Goal: Task Accomplishment & Management: Use online tool/utility

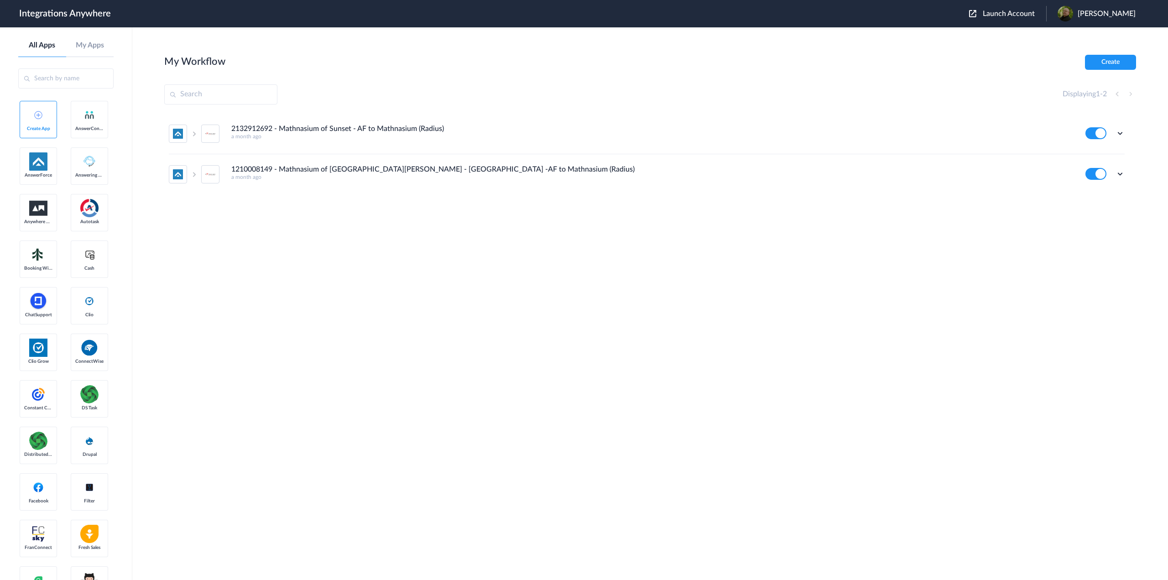
click at [1008, 12] on span "Launch Account" at bounding box center [1009, 13] width 52 height 7
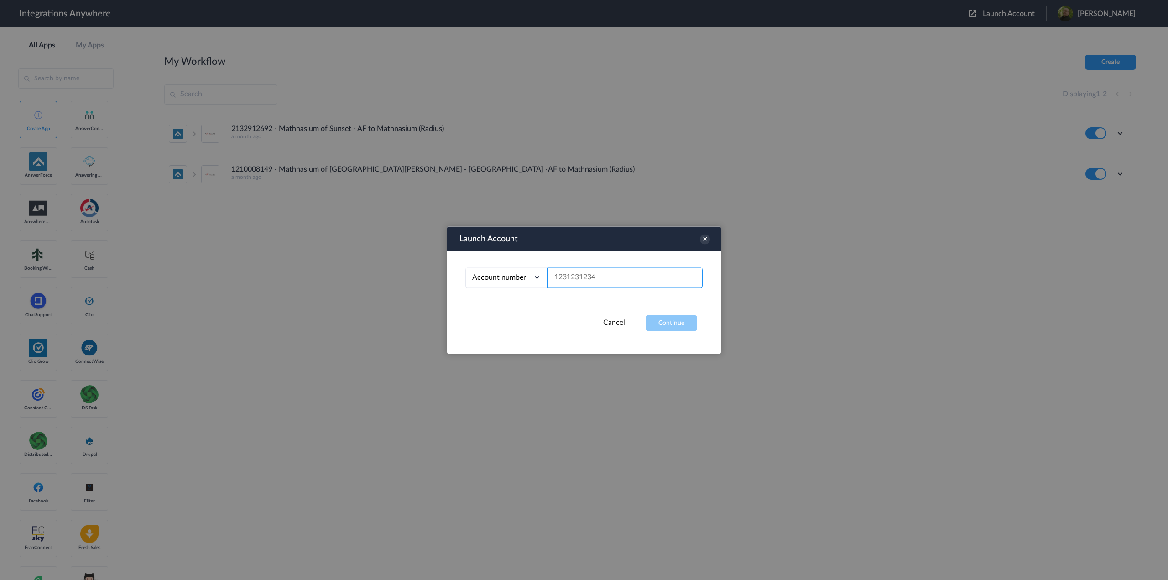
paste input "9103757772"
type input "9103757772"
click at [689, 321] on button "Continue" at bounding box center [672, 323] width 52 height 16
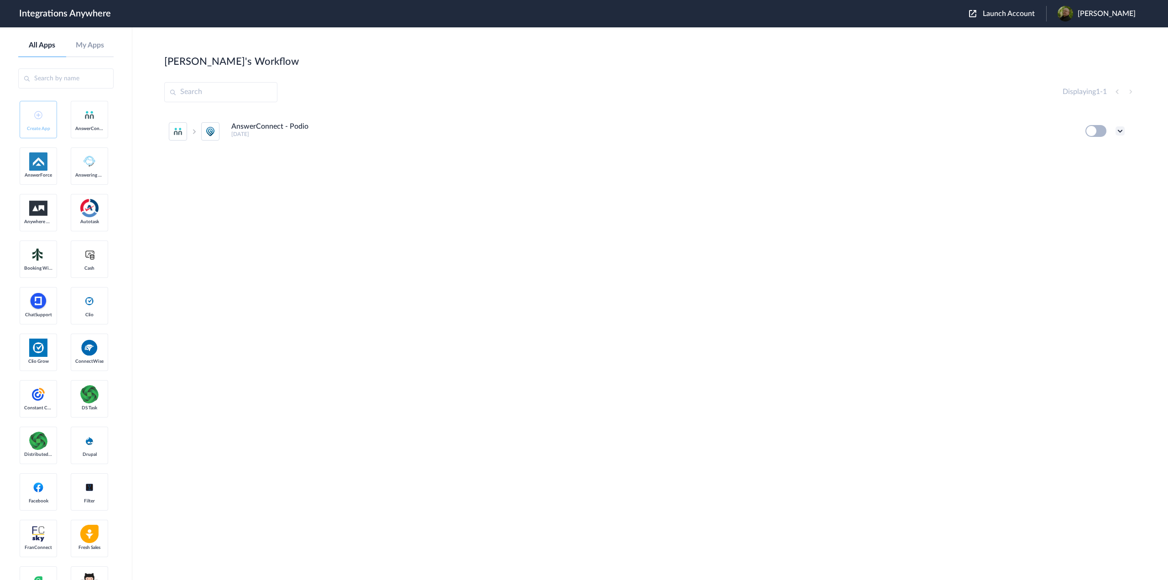
click at [1120, 129] on icon at bounding box center [1120, 130] width 9 height 9
click at [1094, 130] on button at bounding box center [1096, 131] width 21 height 12
click at [1119, 131] on icon at bounding box center [1120, 130] width 9 height 9
click at [1101, 151] on li "Edit" at bounding box center [1095, 152] width 59 height 17
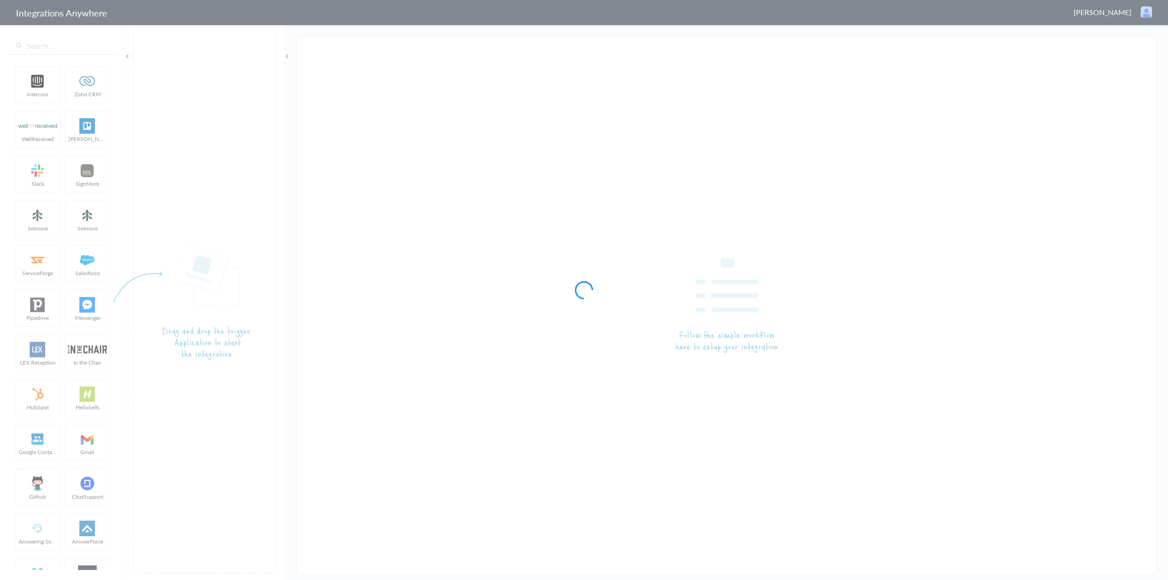
type input "AnswerConnect - Podio"
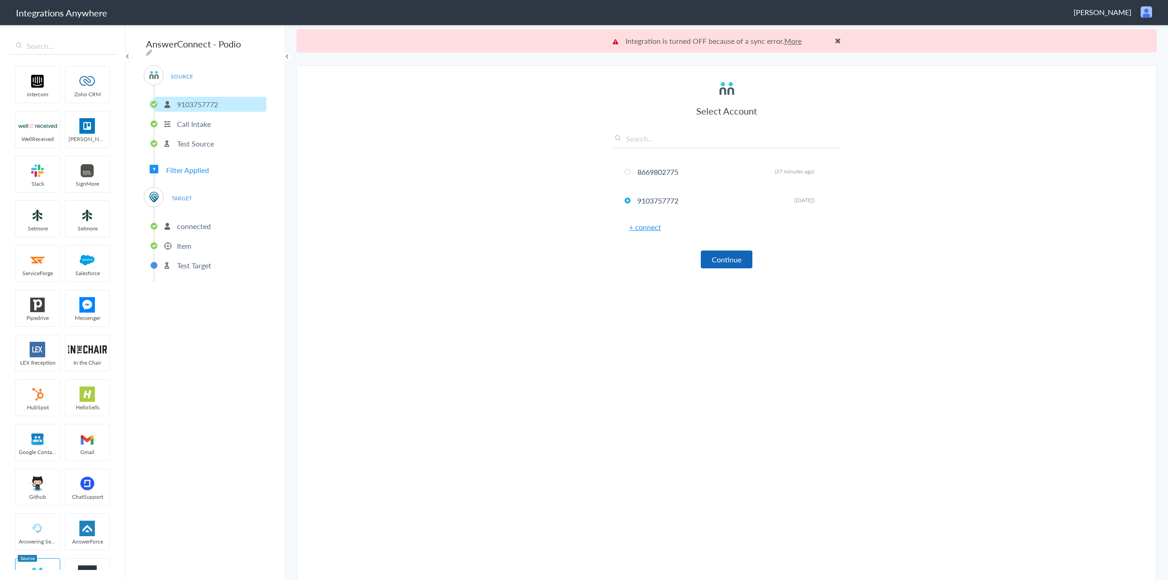
click at [727, 258] on button "Continue" at bounding box center [727, 260] width 52 height 18
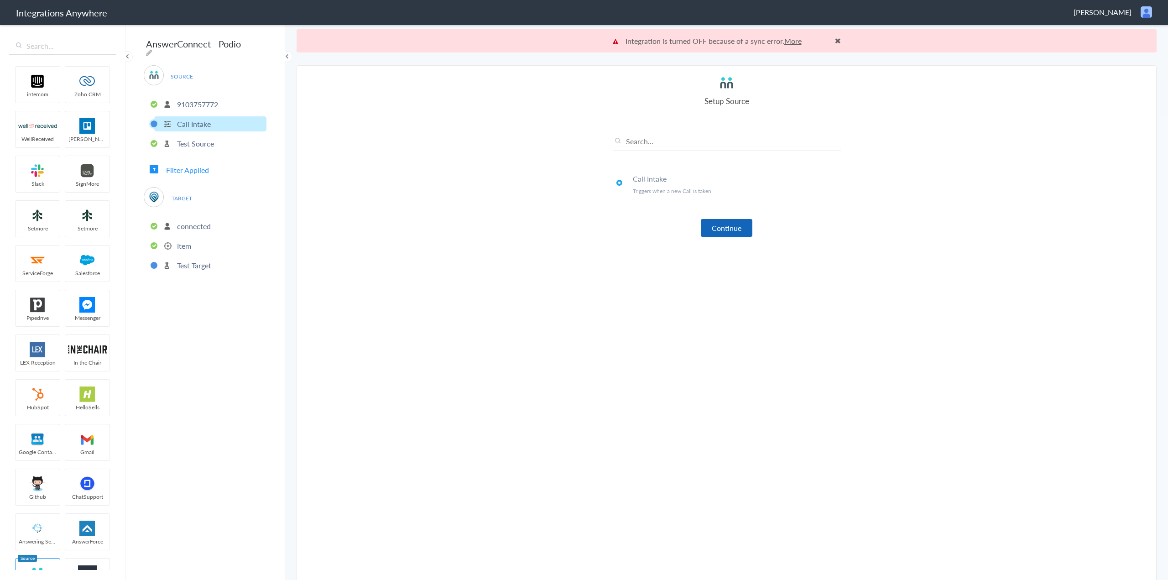
click at [724, 228] on button "Continue" at bounding box center [727, 228] width 52 height 18
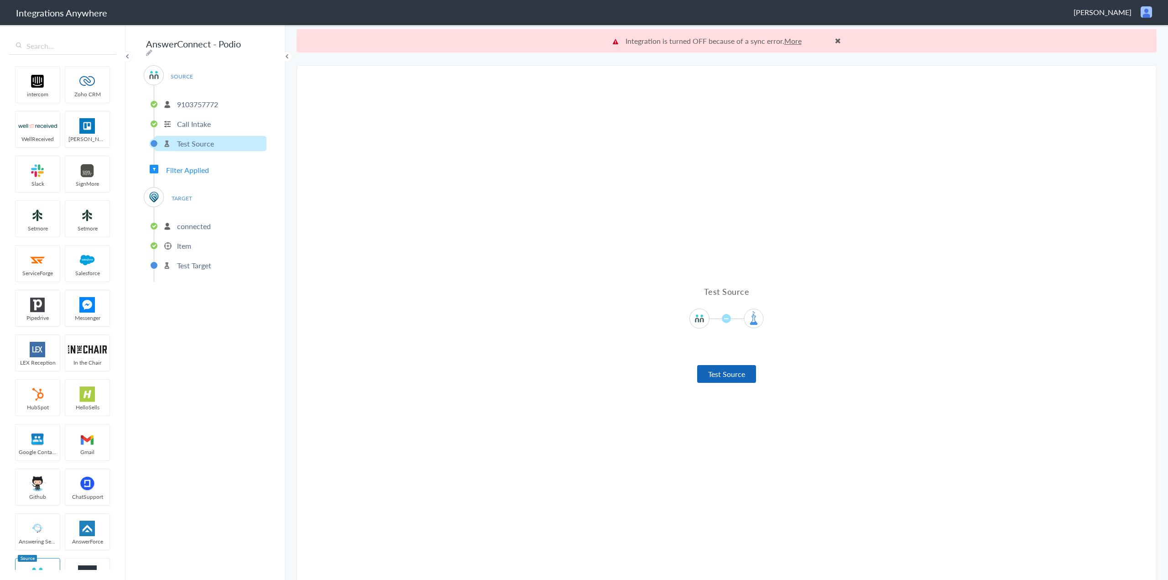
click at [725, 376] on button "Test Source" at bounding box center [726, 374] width 59 height 18
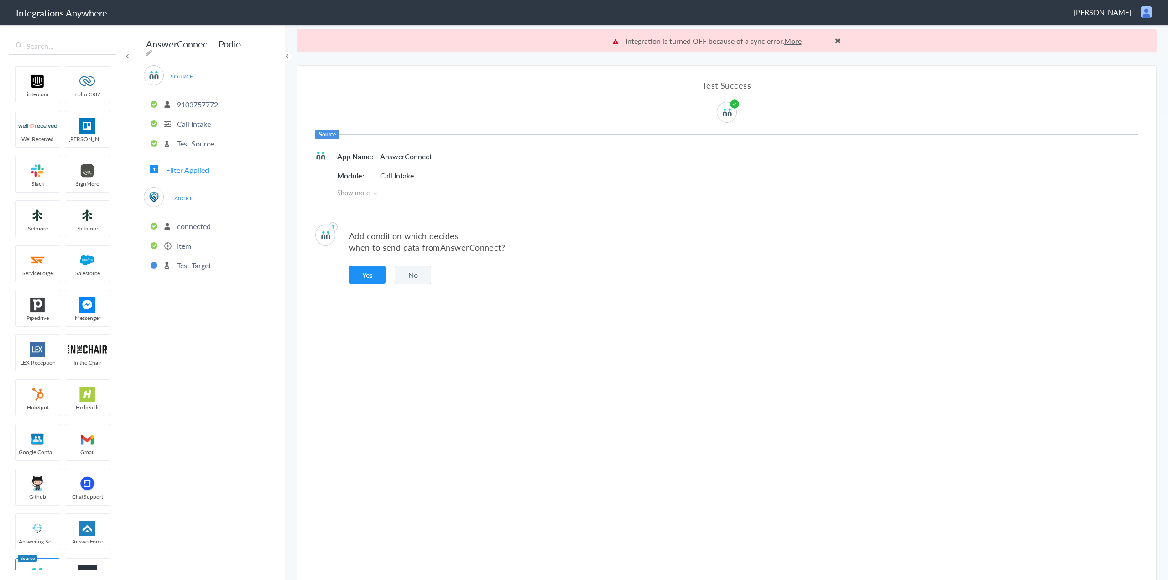
click at [197, 263] on p "Test Target" at bounding box center [194, 265] width 34 height 10
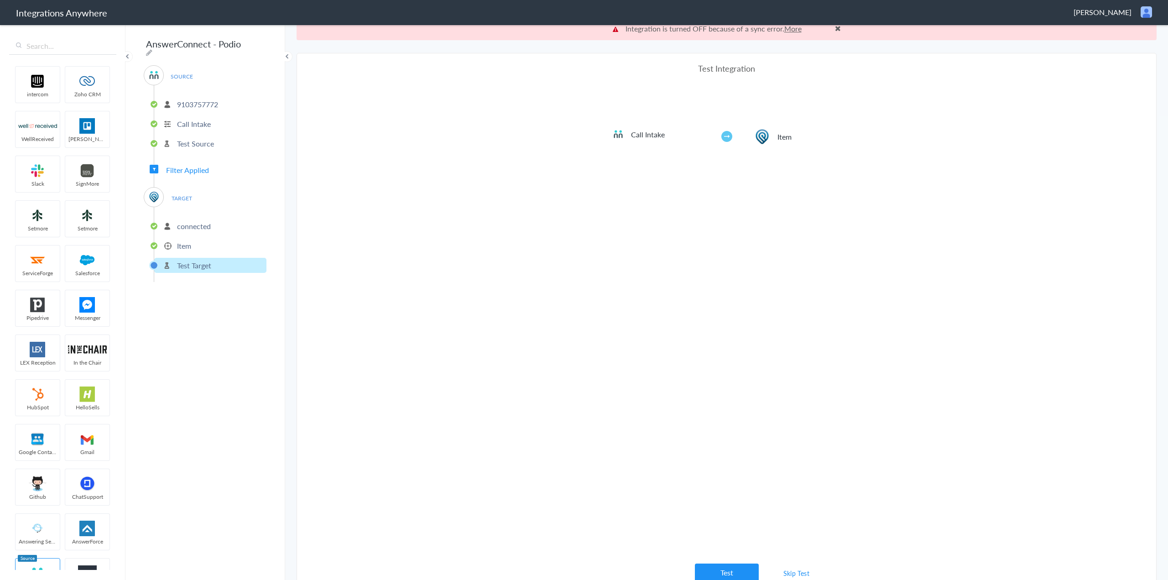
scroll to position [23, 0]
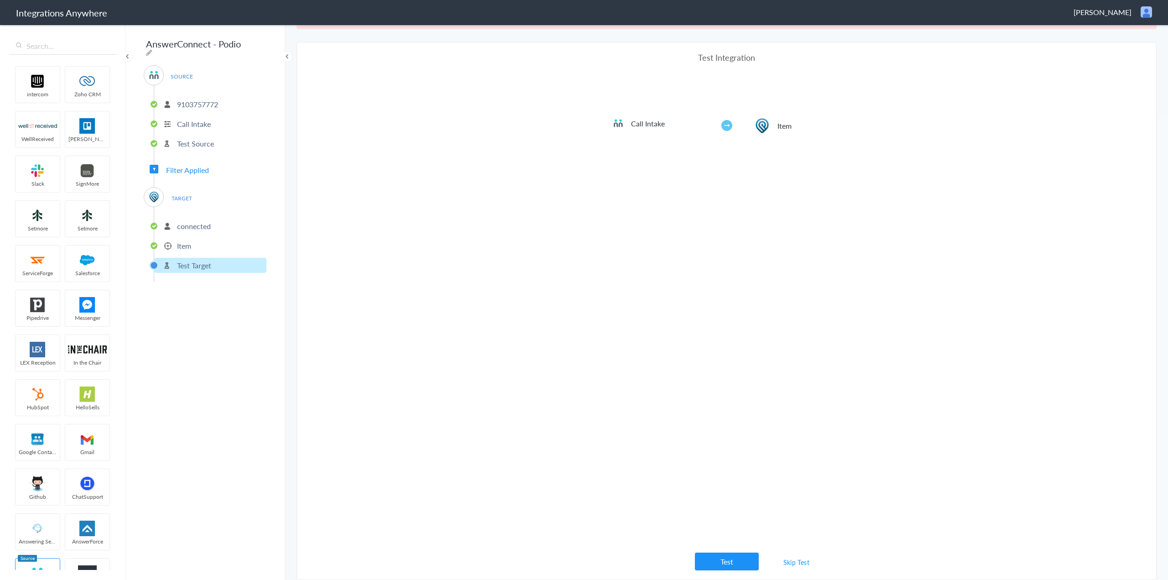
click at [785, 565] on link "Skip Test" at bounding box center [797, 562] width 48 height 16
click at [730, 563] on button "Test" at bounding box center [727, 562] width 64 height 18
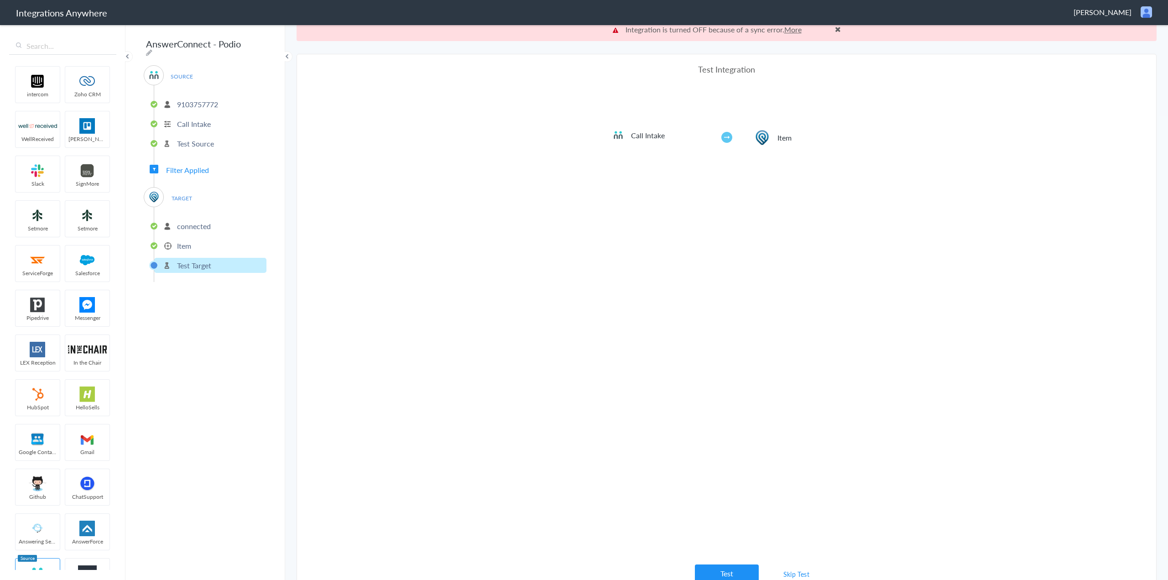
scroll to position [0, 0]
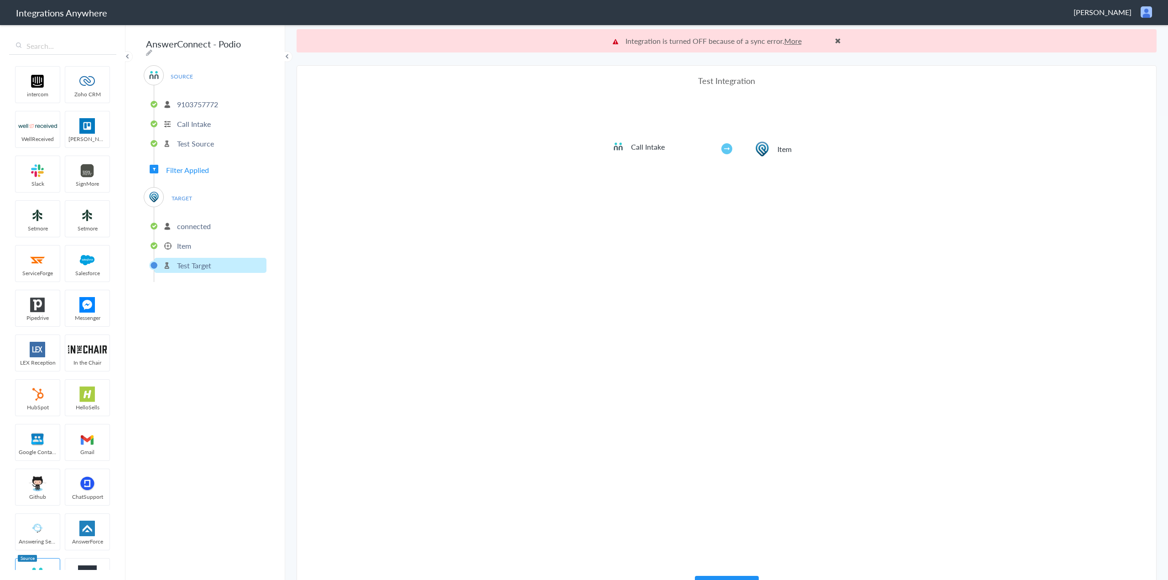
click at [800, 42] on p "Integration is turned OFF because of a sync error. More" at bounding box center [727, 41] width 228 height 10
click at [790, 41] on link "More" at bounding box center [792, 41] width 17 height 10
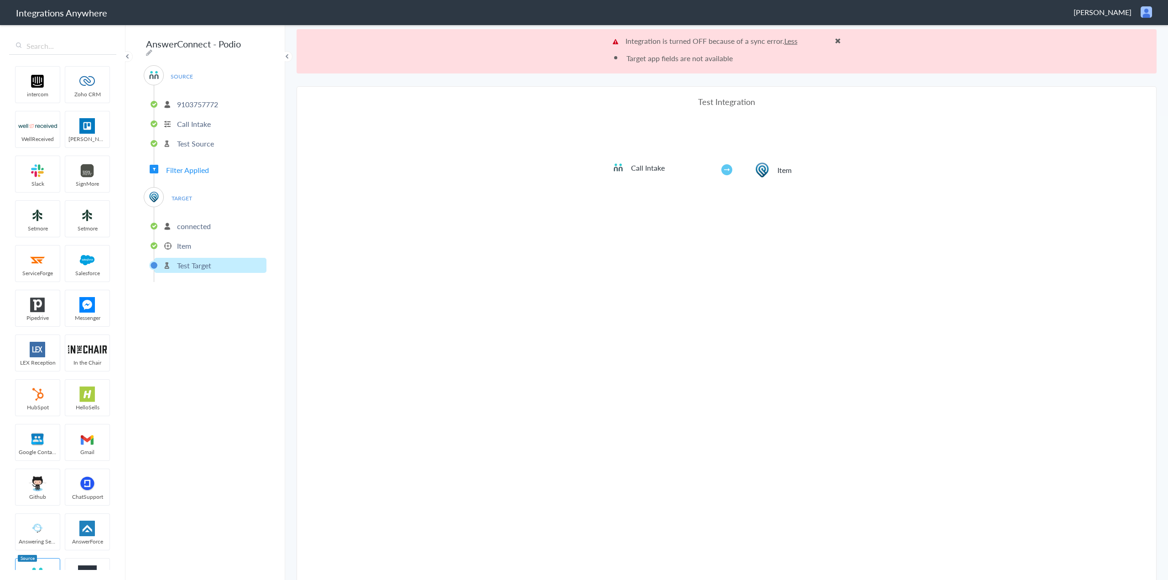
click at [205, 267] on li "Test Target" at bounding box center [210, 265] width 112 height 15
click at [206, 263] on p "Test Target" at bounding box center [194, 265] width 34 height 10
click at [184, 243] on p "Item" at bounding box center [184, 246] width 14 height 10
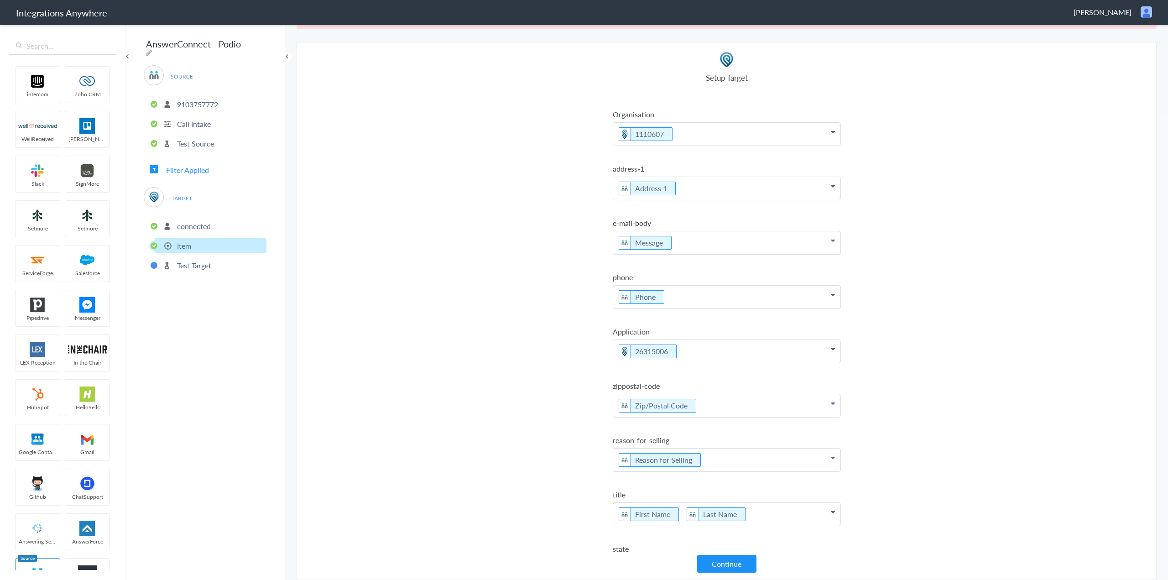
scroll to position [192, 0]
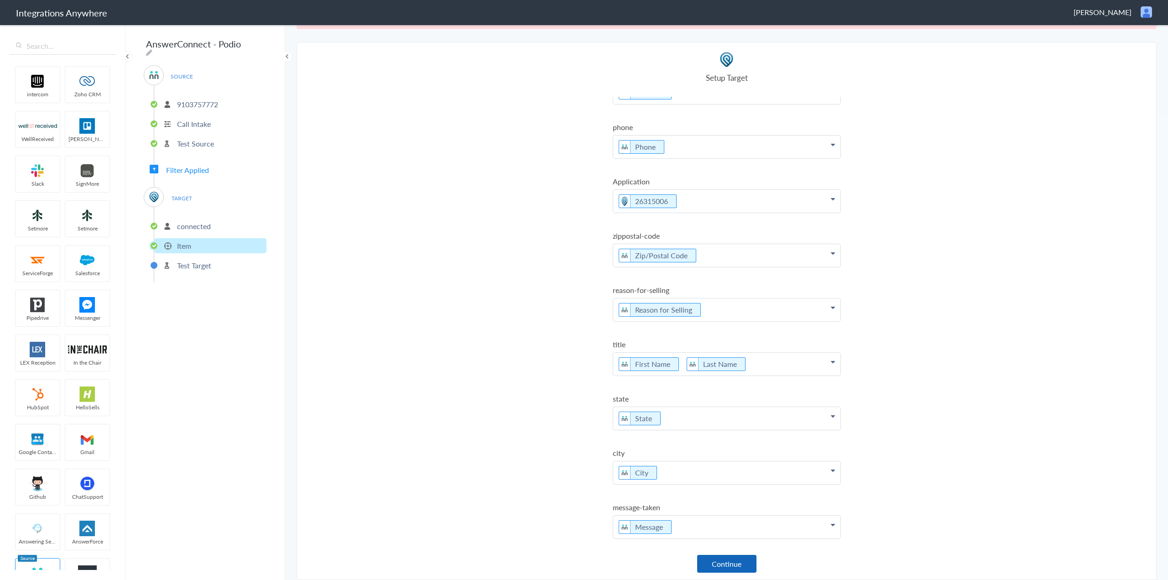
click at [734, 563] on button "Continue" at bounding box center [726, 564] width 59 height 18
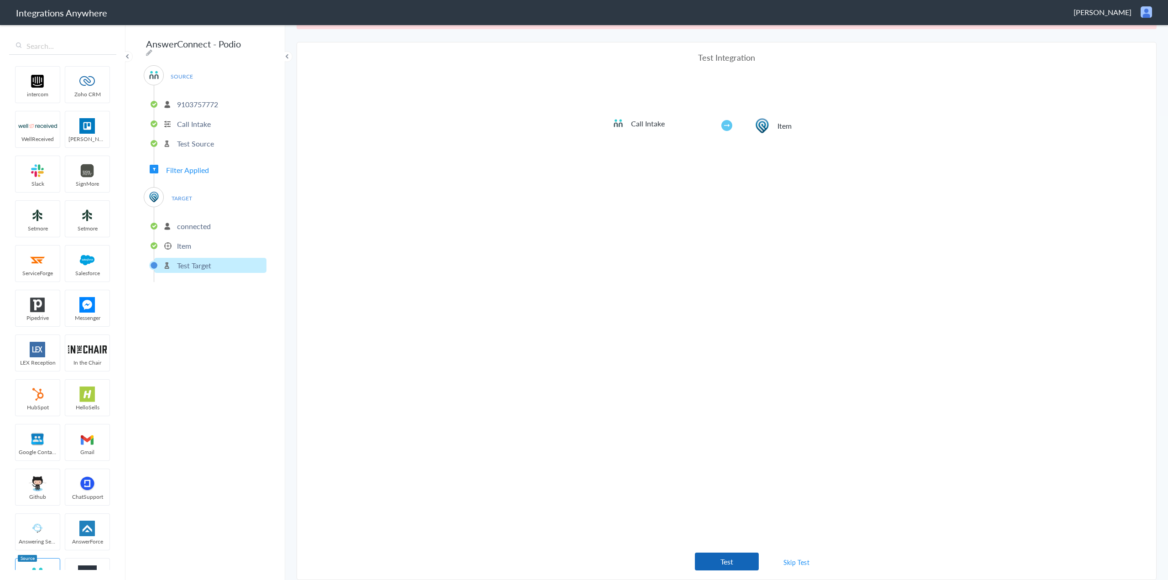
click at [734, 565] on button "Test" at bounding box center [727, 562] width 64 height 18
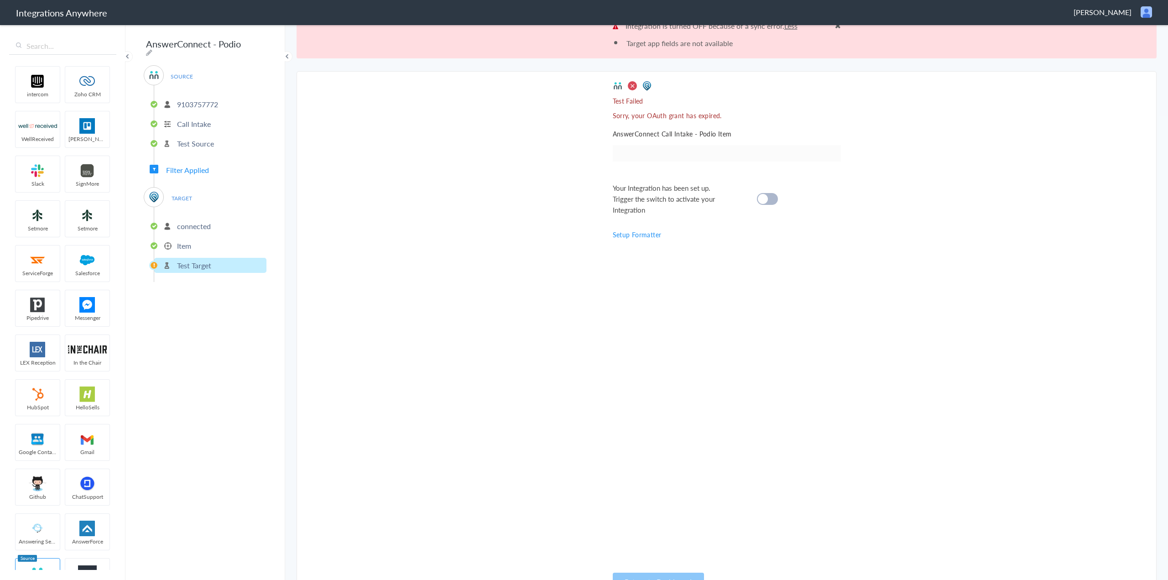
scroll to position [0, 0]
